Goal: Task Accomplishment & Management: Complete application form

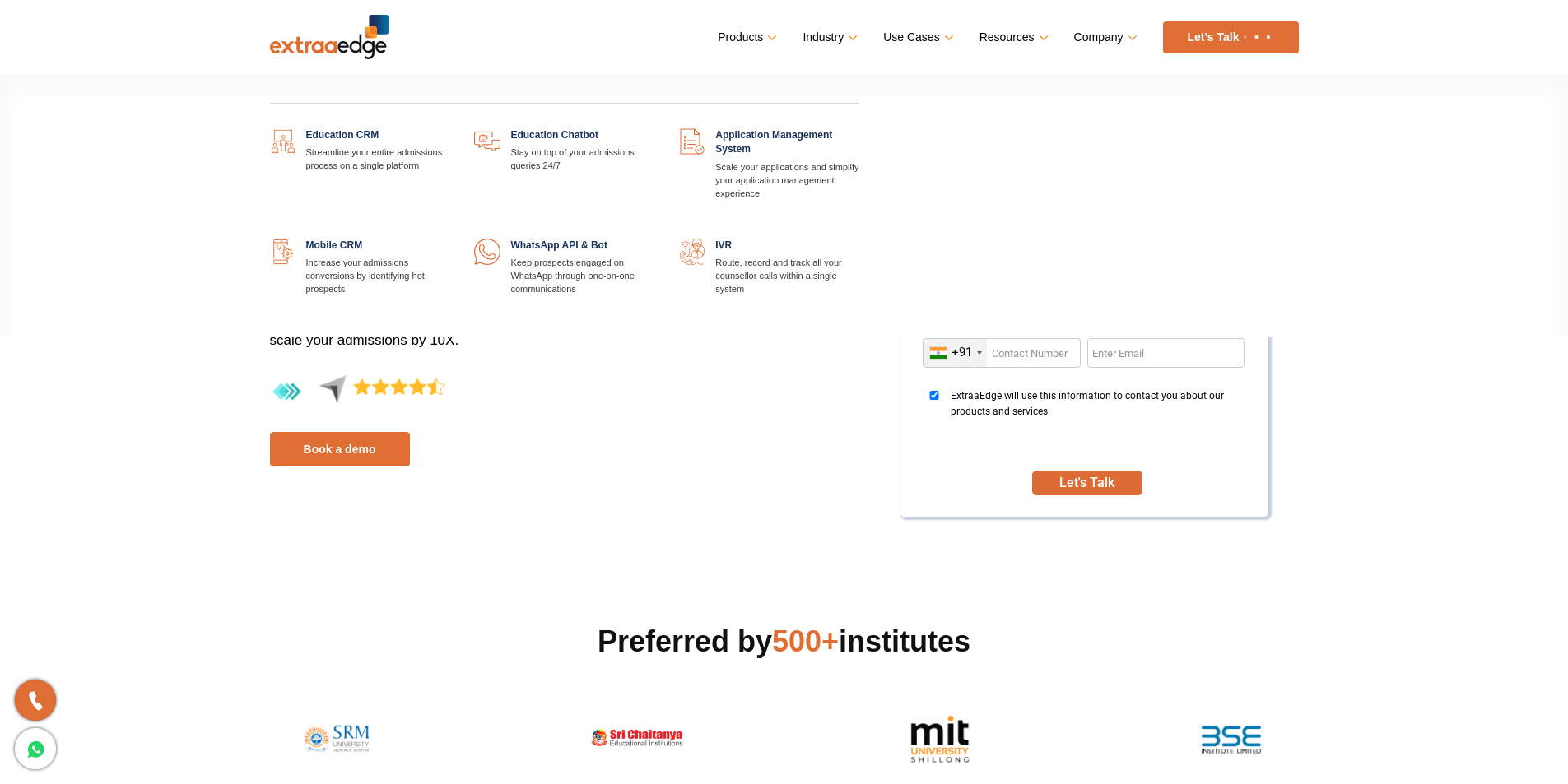
click at [449, 128] on link at bounding box center [449, 128] width 0 height 0
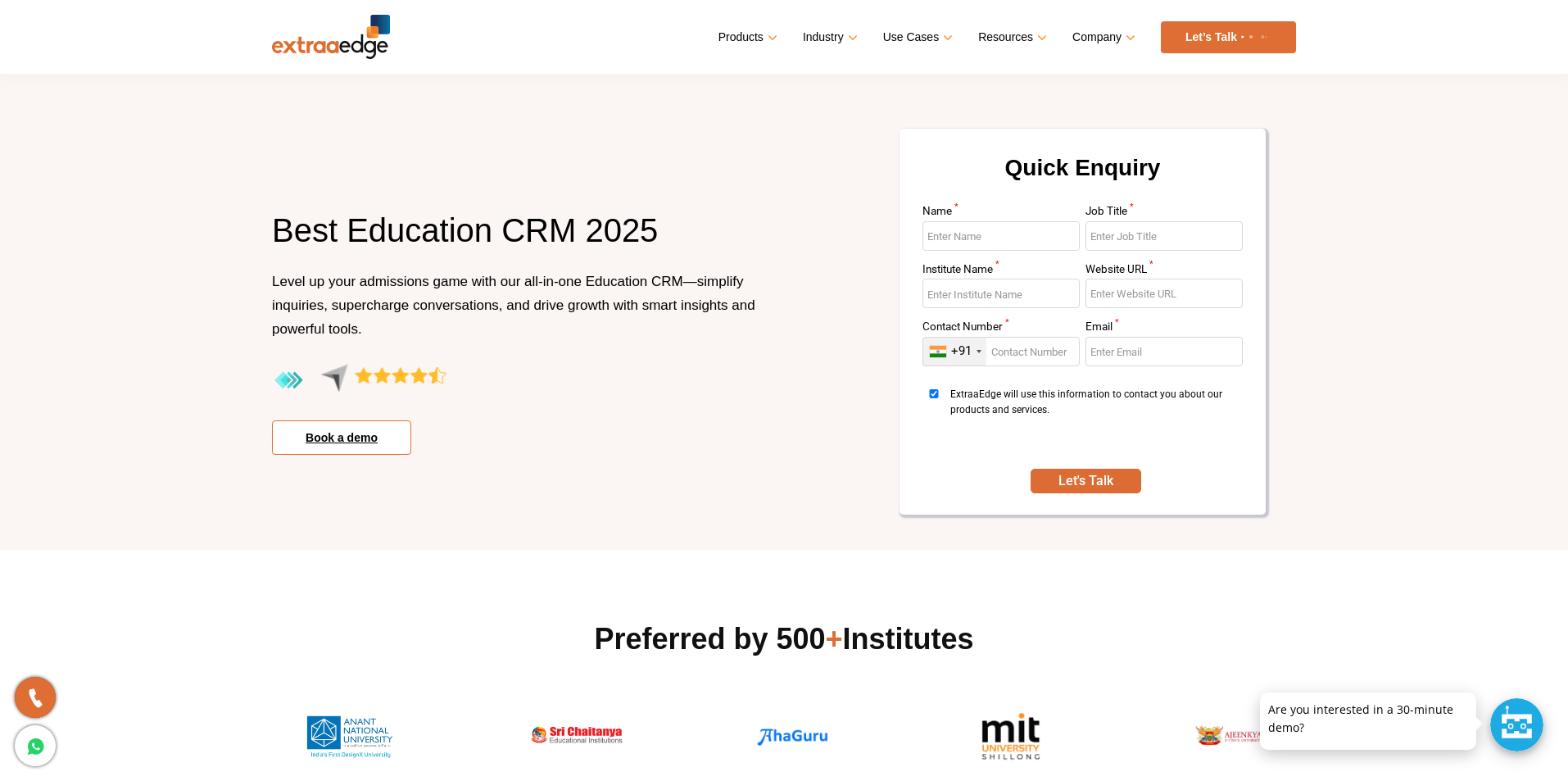
click at [361, 440] on link "Book a demo" at bounding box center [341, 437] width 139 height 34
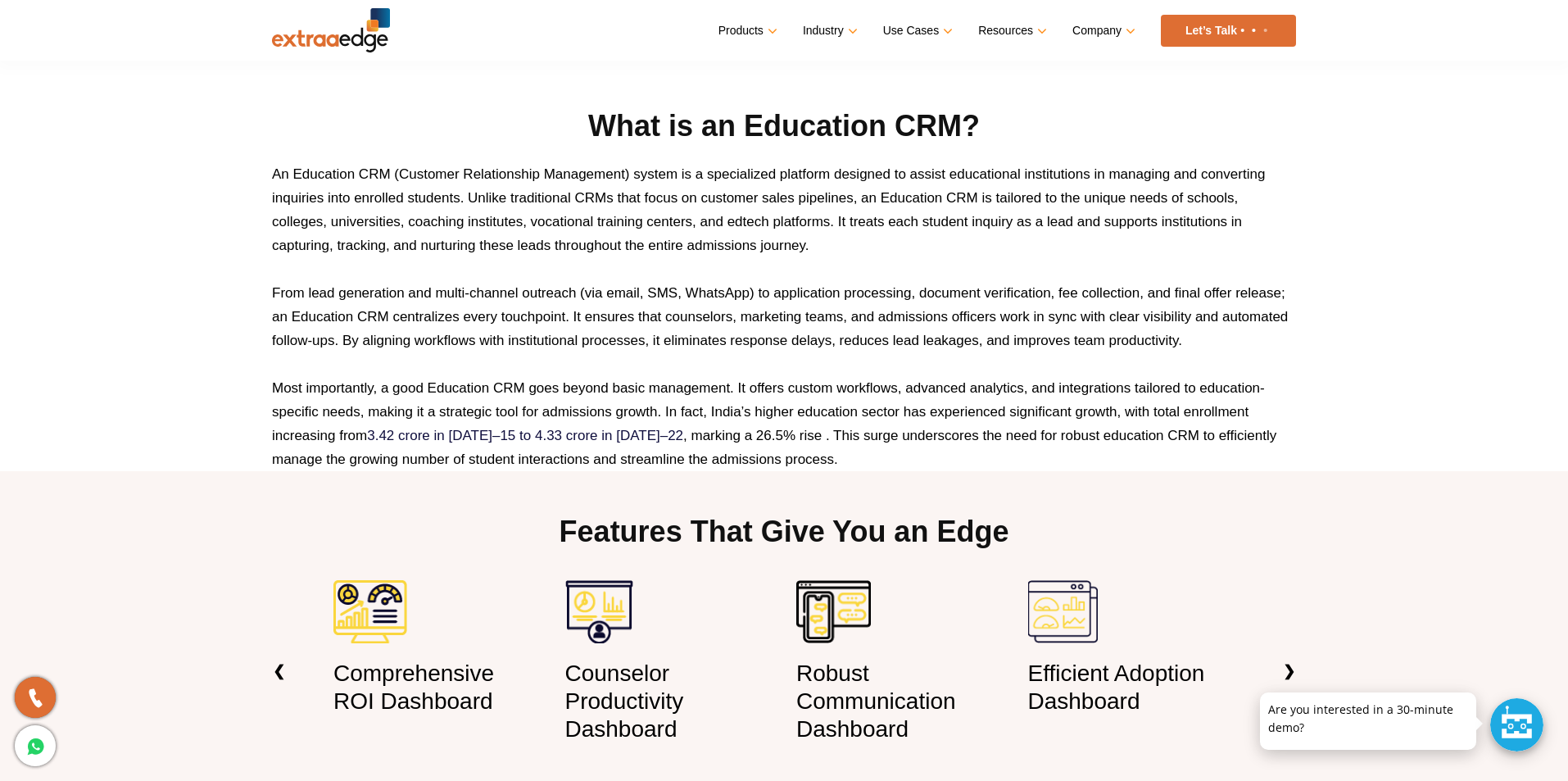
scroll to position [738, 0]
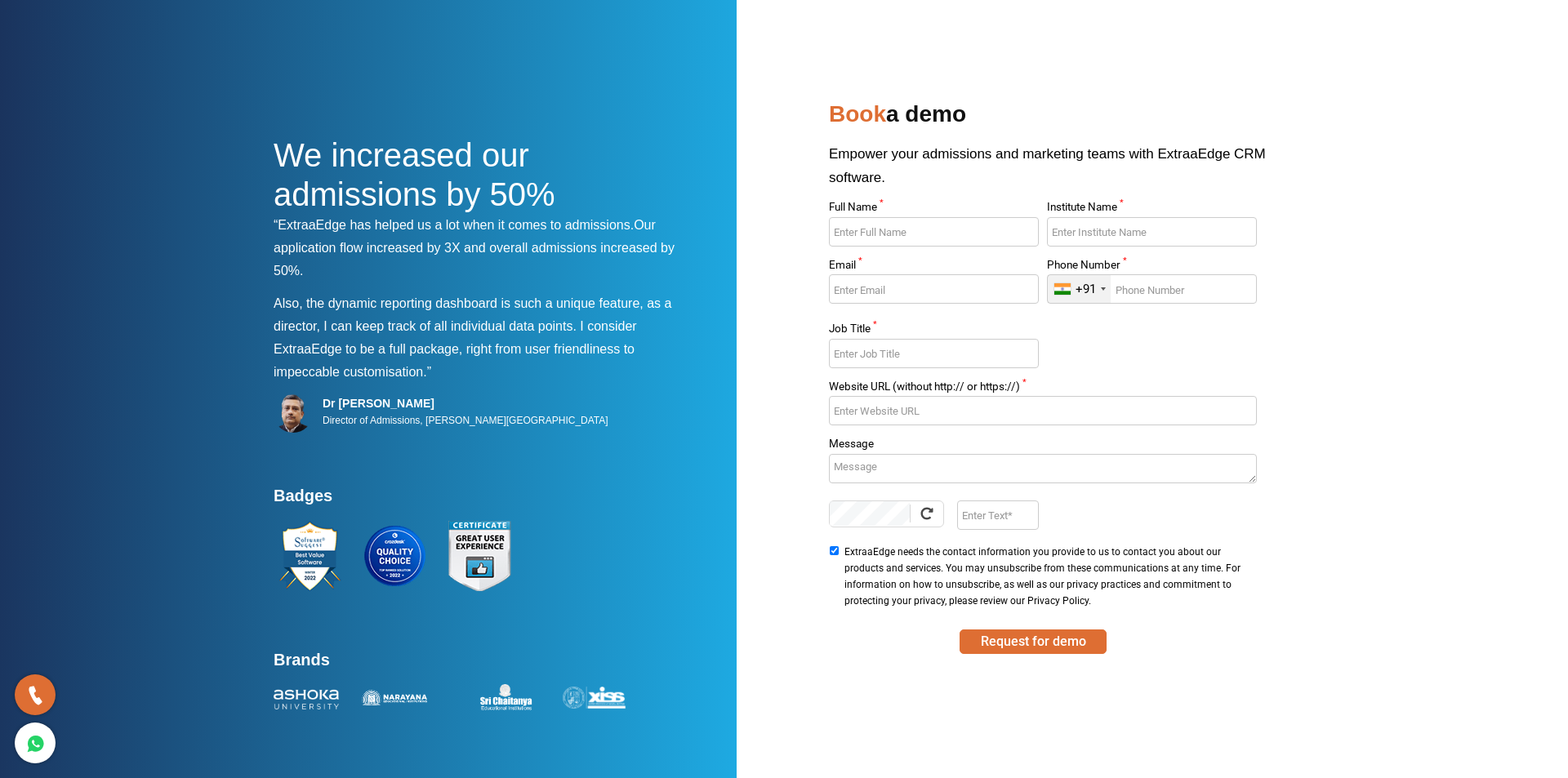
click at [893, 236] on input "Full Name *" at bounding box center [933, 232] width 209 height 29
type input "Rohit"
click at [1107, 228] on input "Institute Name *" at bounding box center [1152, 232] width 209 height 29
type input "Flagship Design Academy"
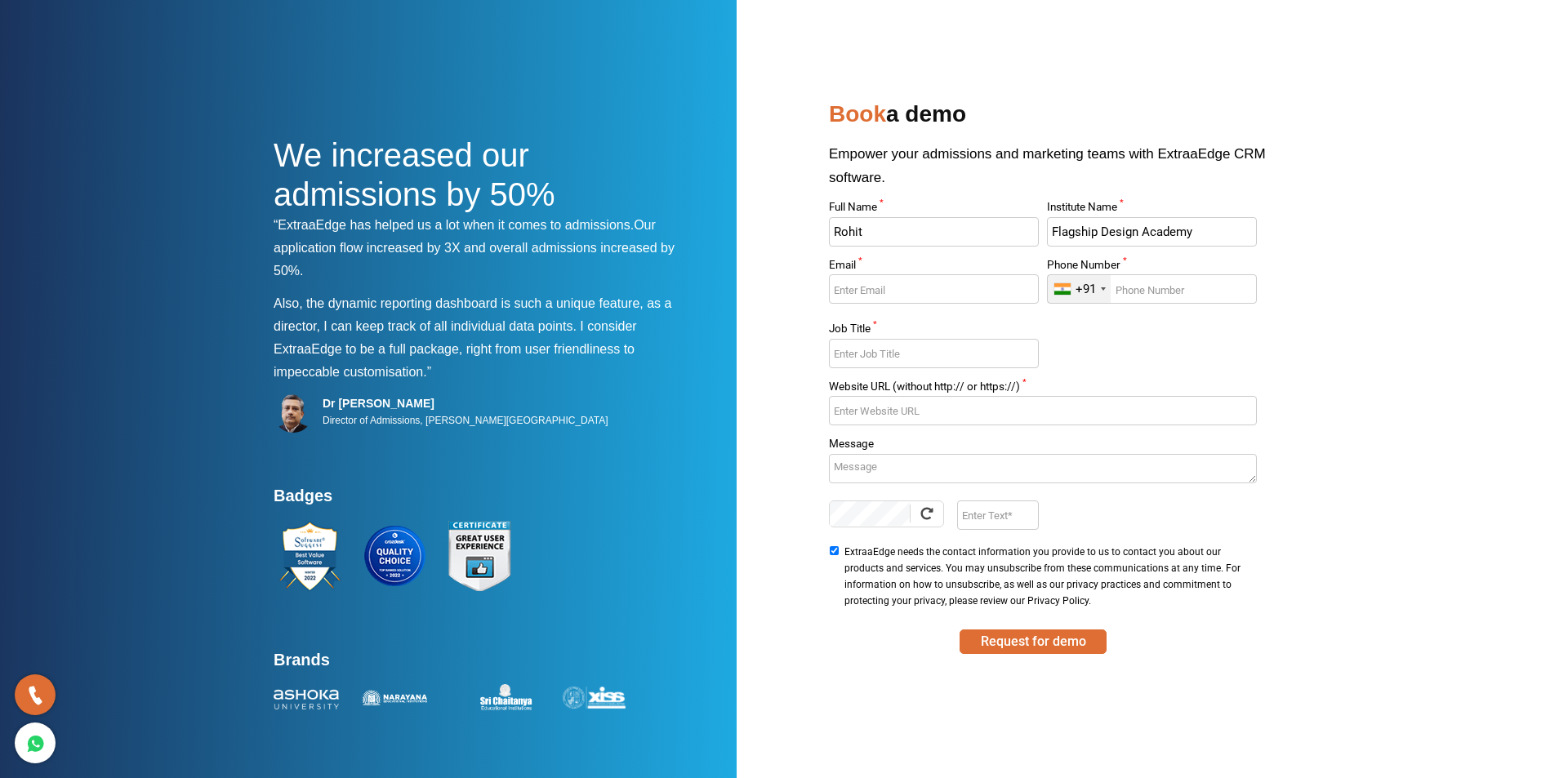
click at [897, 282] on input "Email *" at bounding box center [933, 289] width 209 height 29
type input "flagship.design.academy@gmail.com"
click at [1107, 288] on div "+91" at bounding box center [1079, 289] width 63 height 27
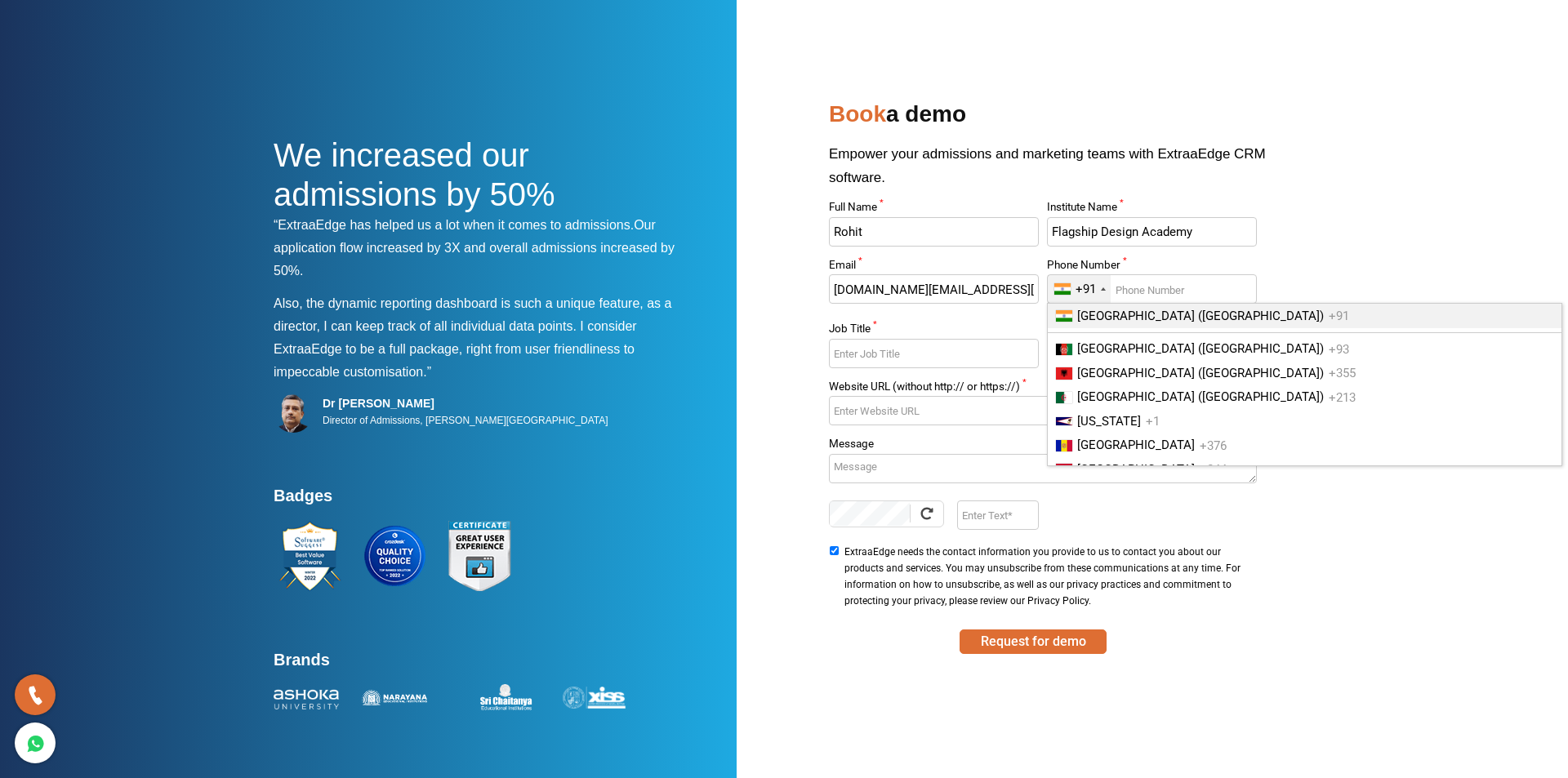
click at [1151, 290] on input "Phone Number *" at bounding box center [1152, 289] width 209 height 29
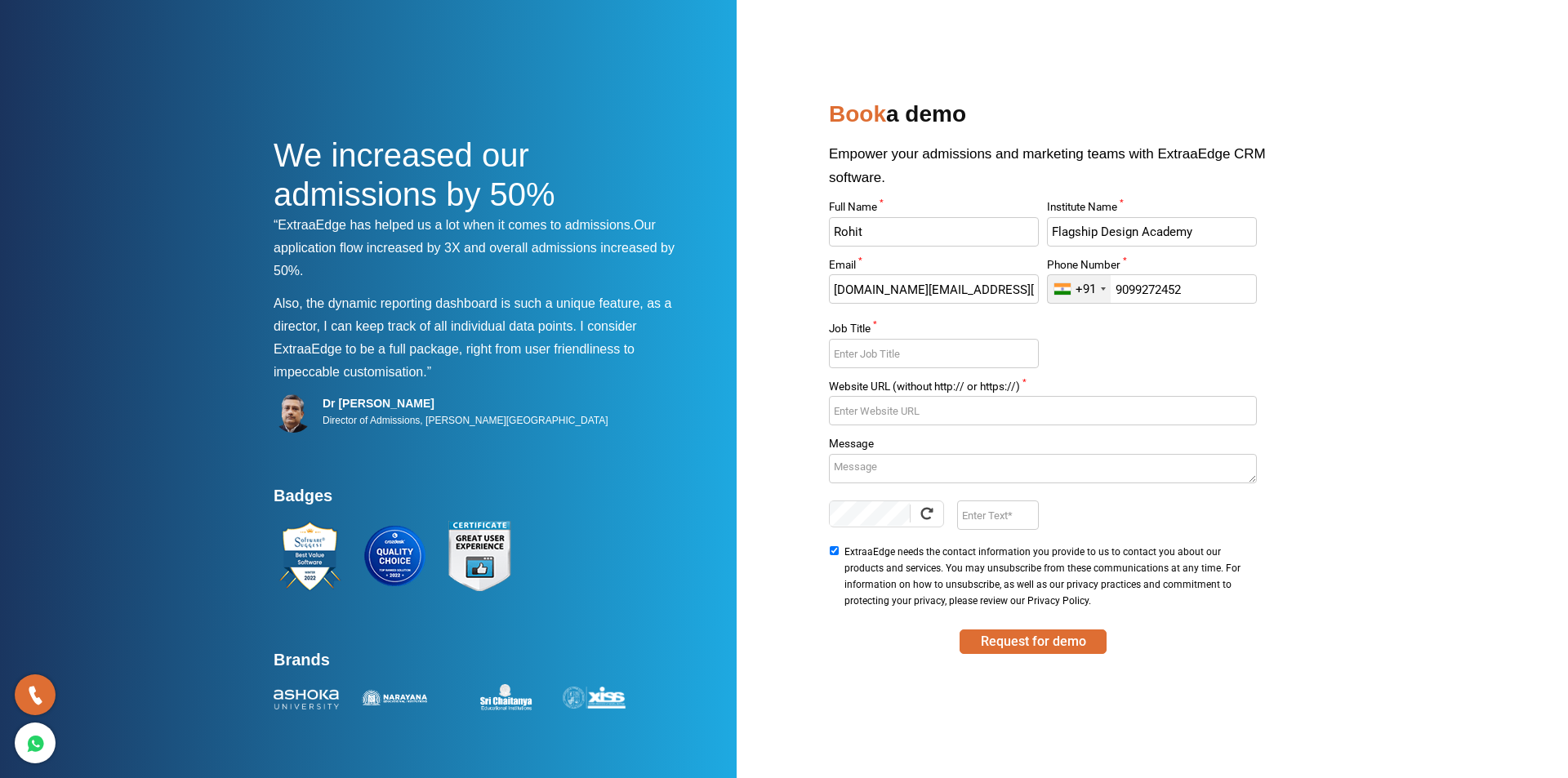
type input "9099272452"
click at [900, 360] on input "Job Title *" at bounding box center [933, 354] width 209 height 29
click at [900, 350] on input "Job Title *" at bounding box center [933, 354] width 209 height 29
click at [853, 353] on input "Co Counder" at bounding box center [933, 354] width 209 height 29
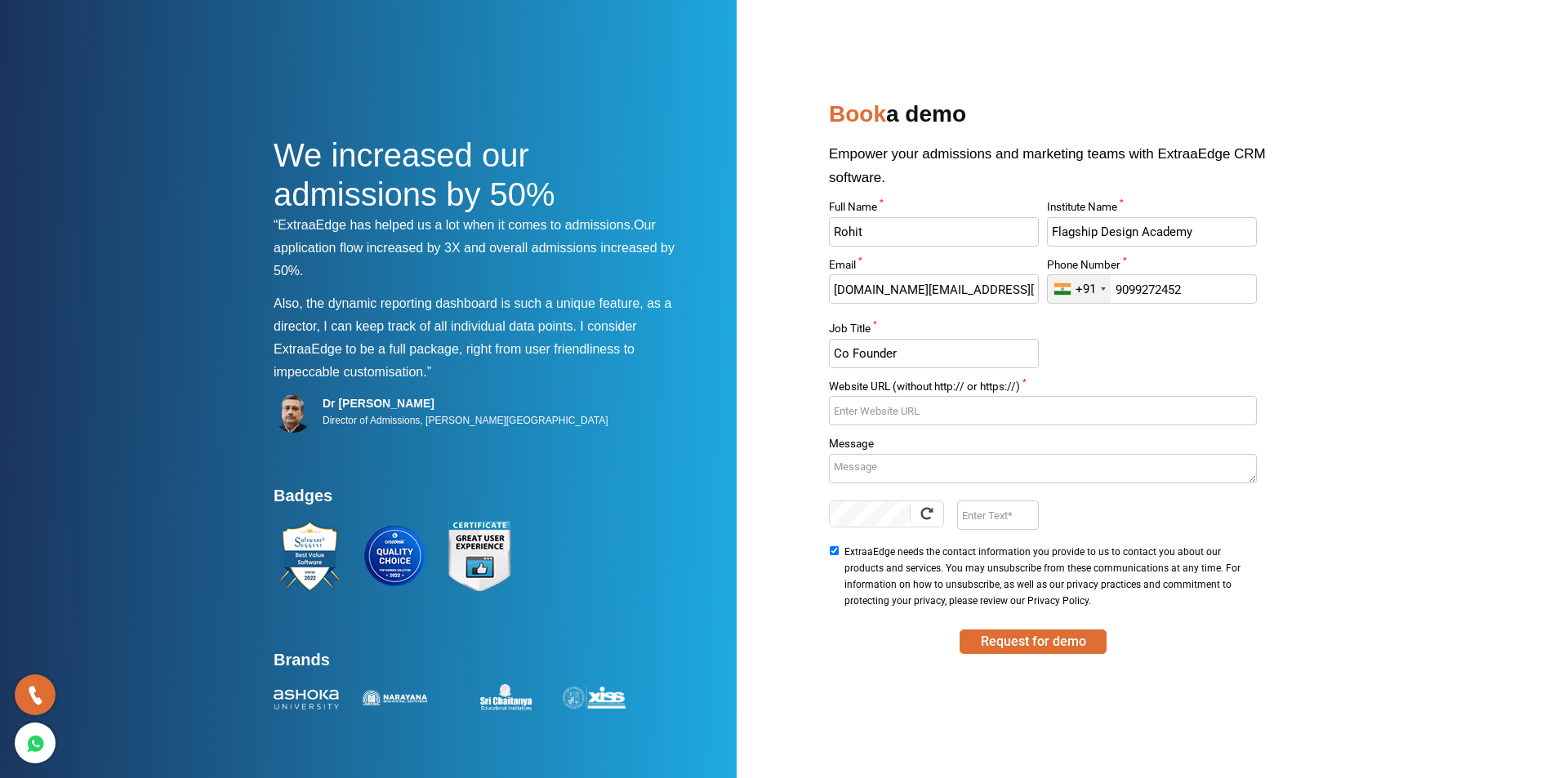
click at [850, 352] on input "Co Founder" at bounding box center [933, 354] width 209 height 29
type input "Co- Founder"
click at [908, 420] on input "Website URL (without http:// or https://) *" at bounding box center [1043, 411] width 427 height 29
paste input "hursday, August 14, 2025 | 3:00pm - 4:00pm -odoo"
drag, startPoint x: 1135, startPoint y: 413, endPoint x: 602, endPoint y: 389, distance: 533.5
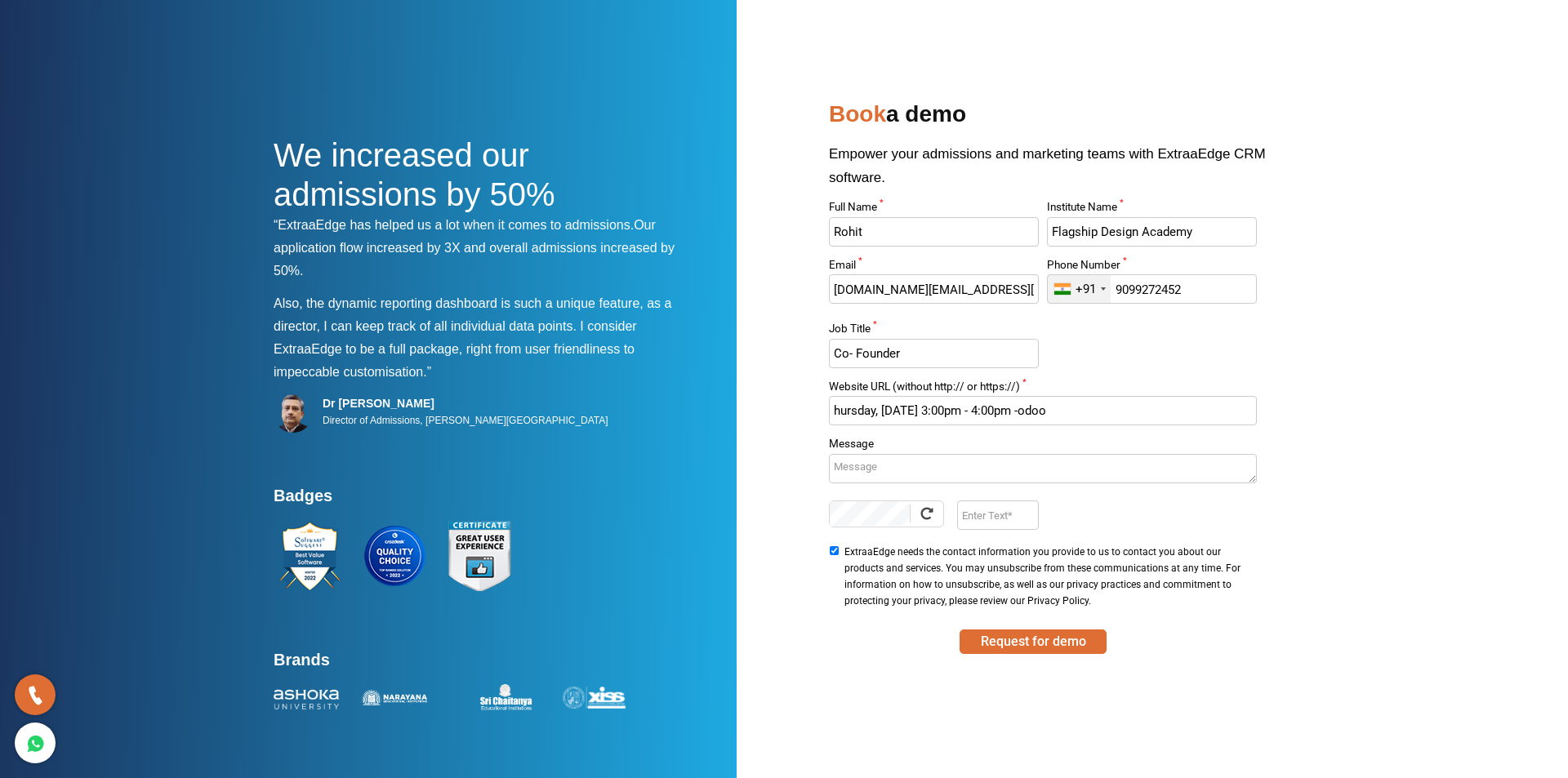
click at [602, 389] on div "We increased our admissions by 50% “ExtraaEdge has helped us a lot when it come…" at bounding box center [783, 405] width 1021 height 621
click at [602, 389] on p "Also, the dynamic reporting dashboard is such a unique feature, as a director, …" at bounding box center [481, 343] width 416 height 101
drag, startPoint x: 1139, startPoint y: 407, endPoint x: 692, endPoint y: 397, distance: 447.1
click at [702, 400] on div "We increased our admissions by 50% “ExtraaEdge has helped us a lot when it come…" at bounding box center [783, 405] width 1021 height 621
paste input "ttps://flagshipdesignacademy.in/"
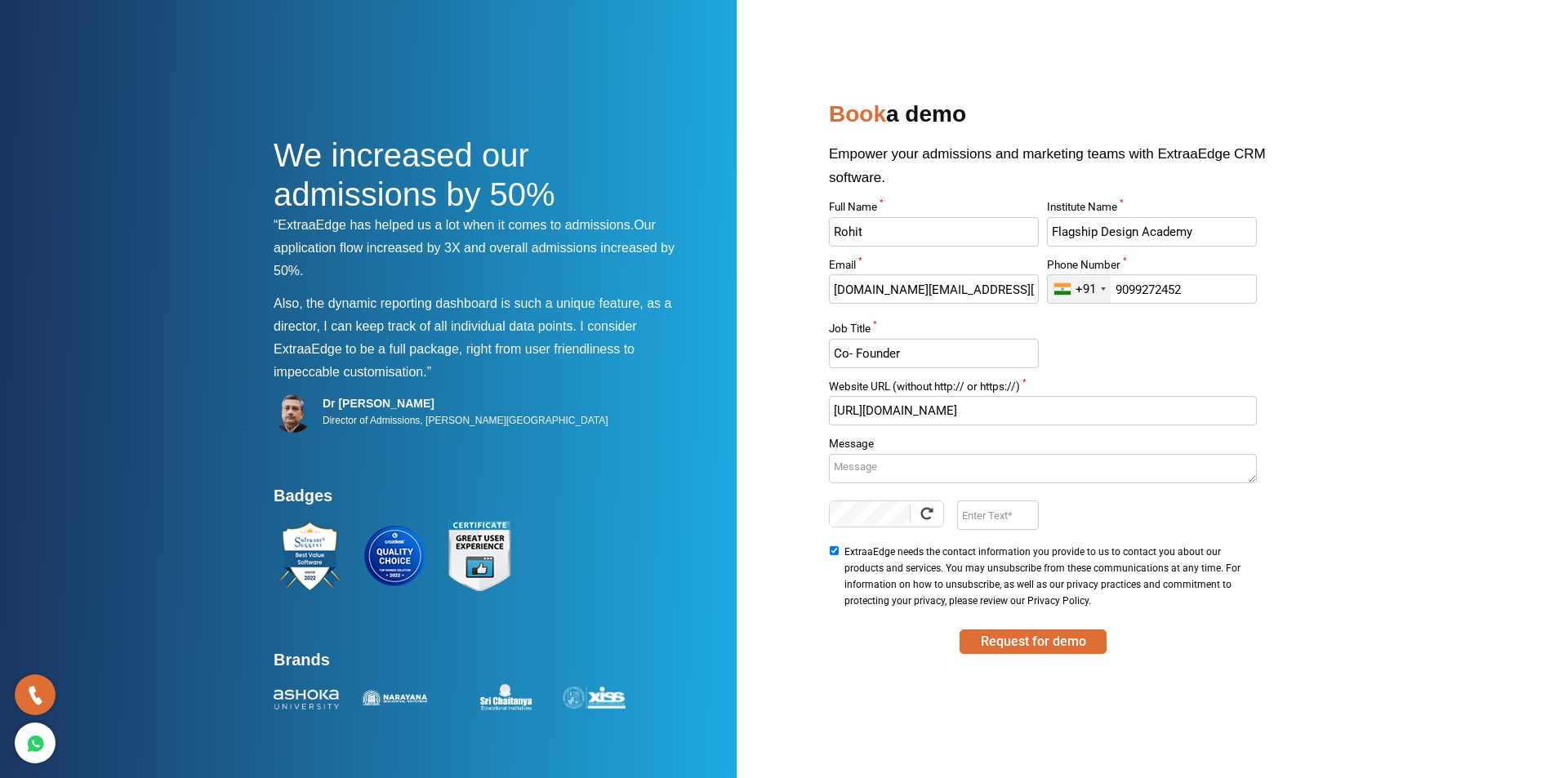
type input "https://flagshipdesignacademy.in/"
click at [888, 472] on textarea "Message" at bounding box center [1043, 468] width 427 height 29
type textarea "l"
type textarea "looking for lead management CRM"
click at [968, 520] on input "Enter Text" at bounding box center [998, 515] width 81 height 29
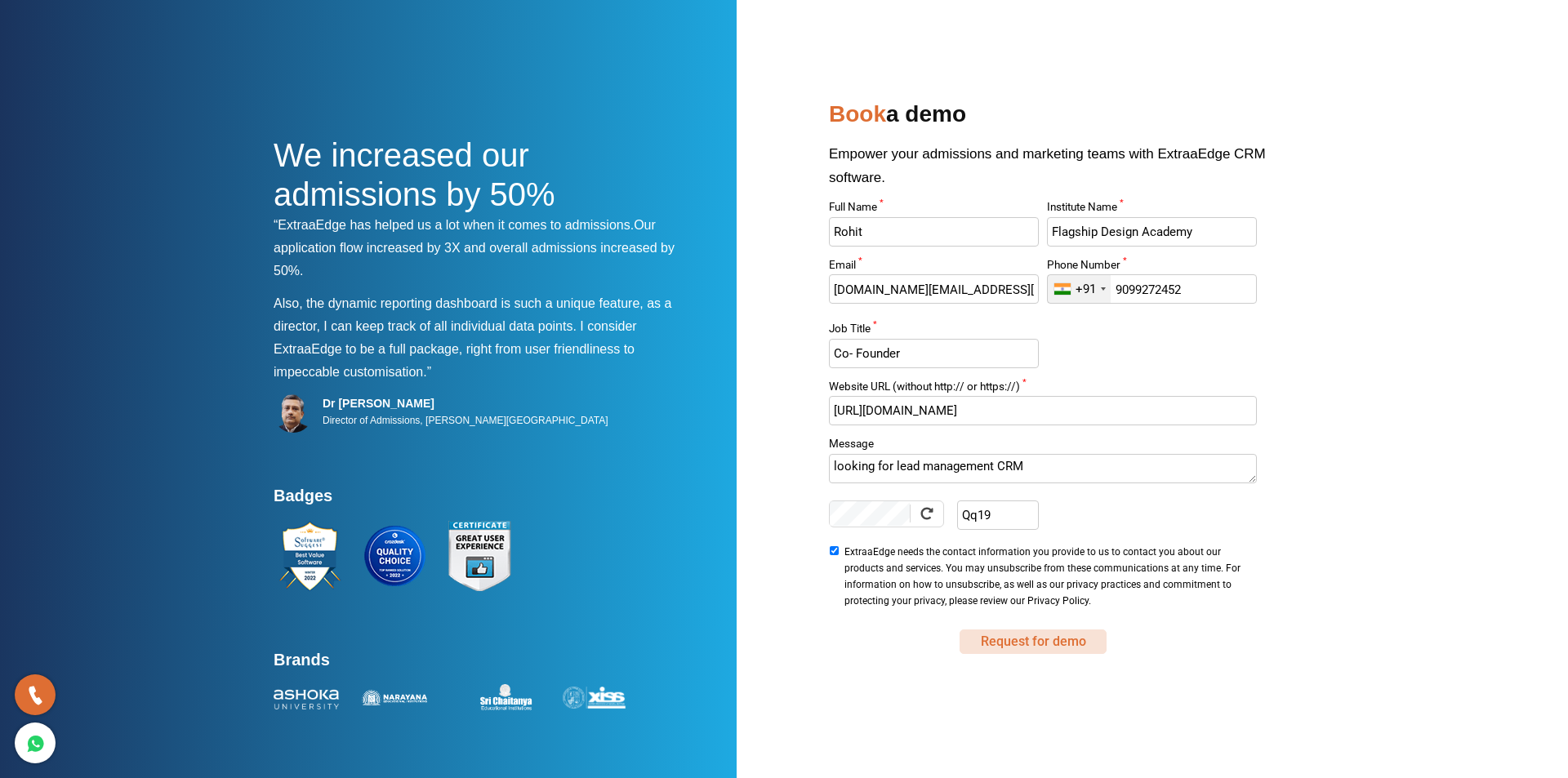
type input "Qq19"
click at [1061, 642] on button "Request for demo" at bounding box center [1033, 641] width 147 height 25
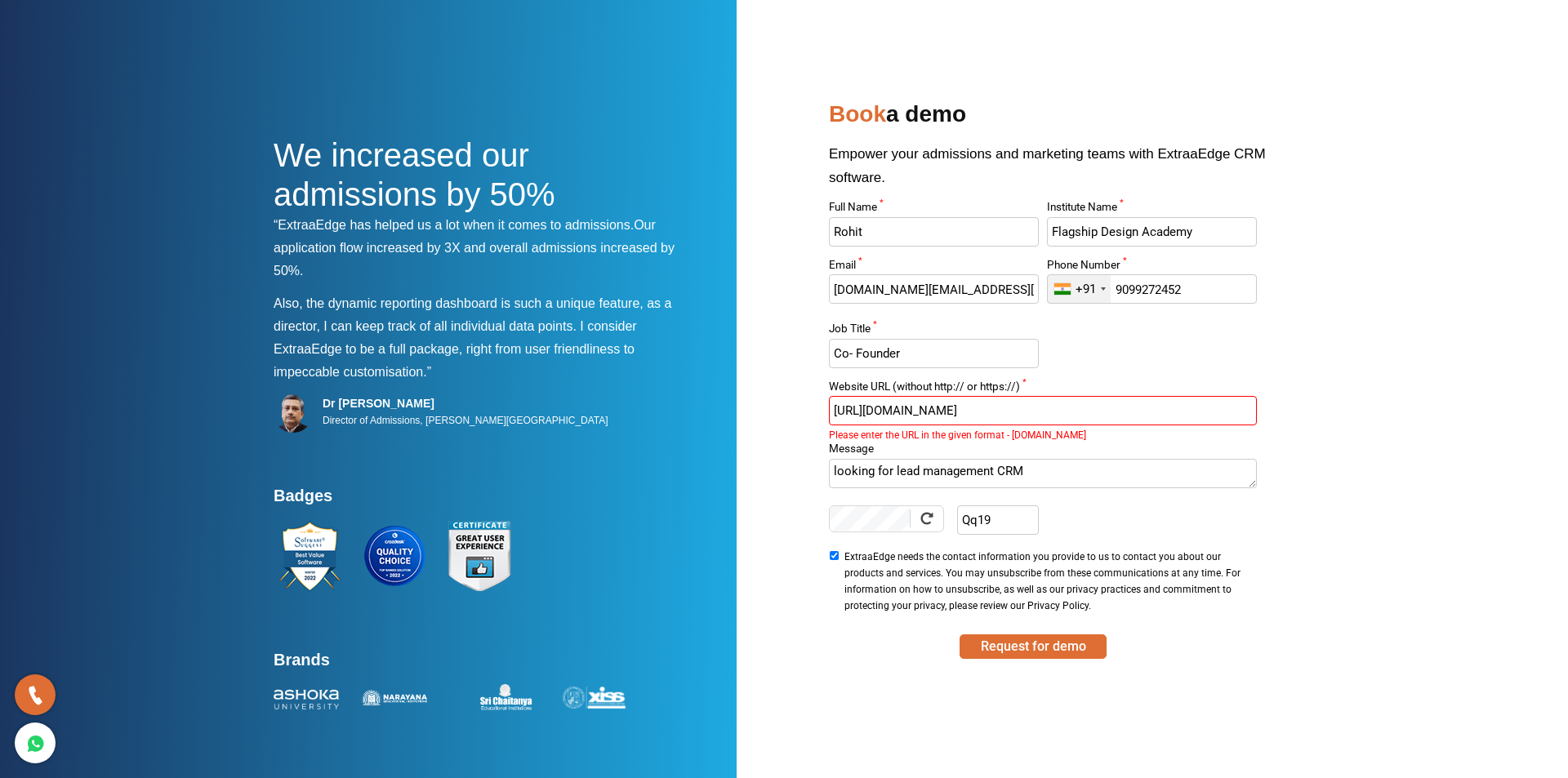
click at [1062, 400] on input "https://flagshipdesignacademy.in/" at bounding box center [1043, 411] width 427 height 29
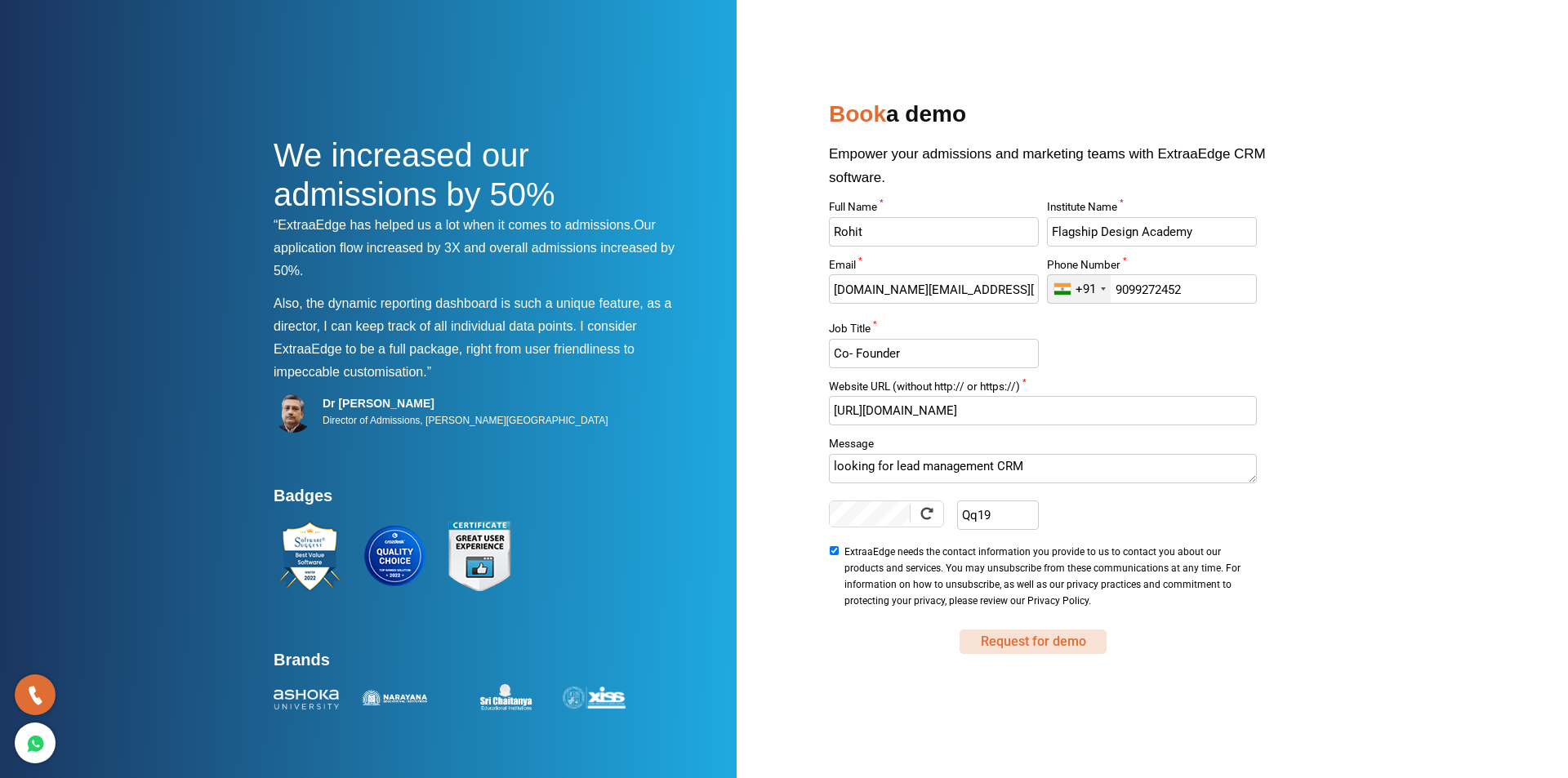
click at [1022, 643] on button "Request for demo" at bounding box center [1033, 641] width 147 height 25
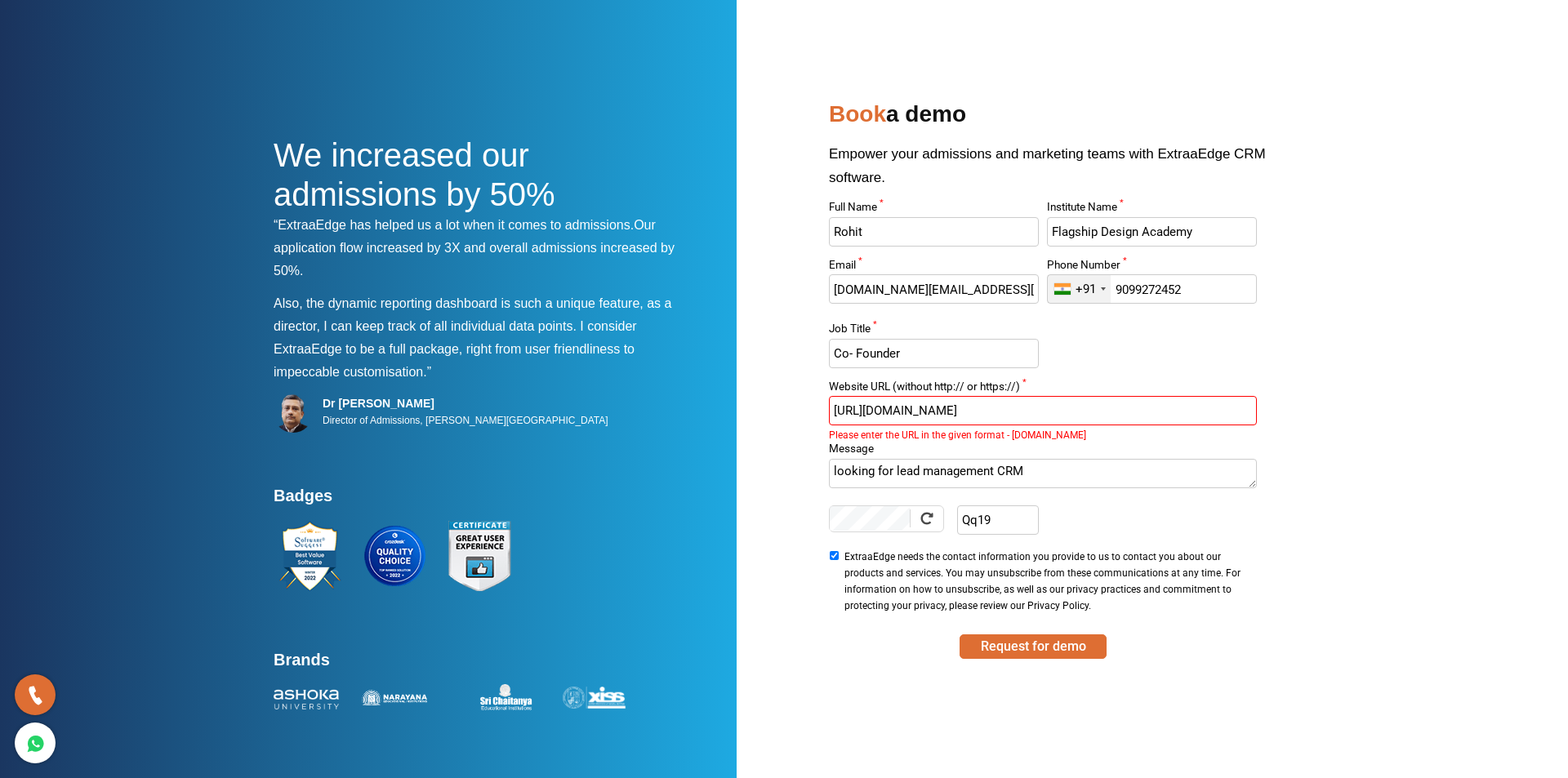
drag, startPoint x: 874, startPoint y: 409, endPoint x: 790, endPoint y: 398, distance: 84.7
click at [790, 398] on div "We increased our admissions by 50% “ExtraaEdge has helped us a lot when it come…" at bounding box center [783, 405] width 1021 height 621
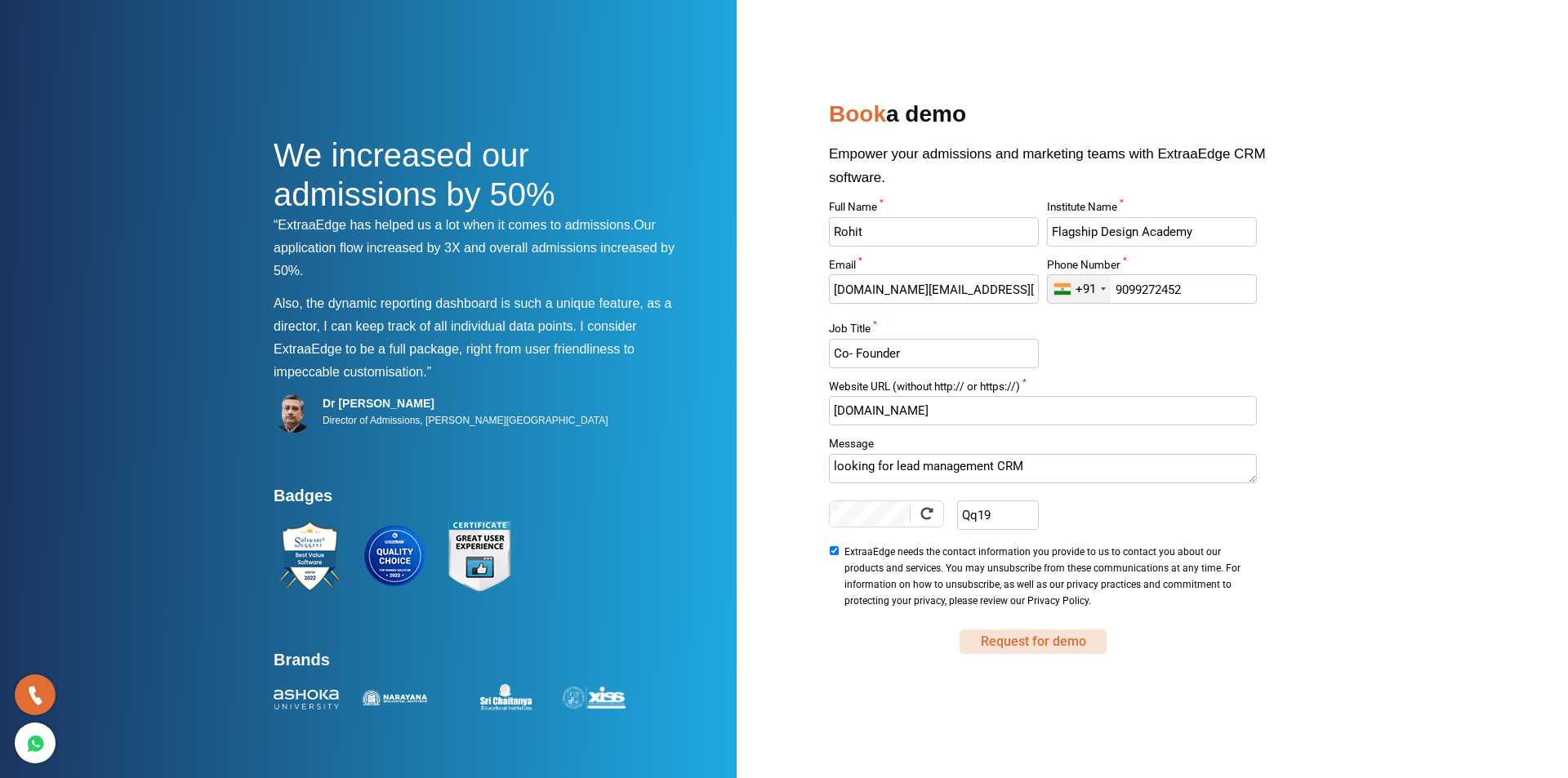
type input "www.flagshipdesignacademy.in"
click at [1043, 641] on button "Request for demo" at bounding box center [1033, 641] width 147 height 25
